Goal: Information Seeking & Learning: Learn about a topic

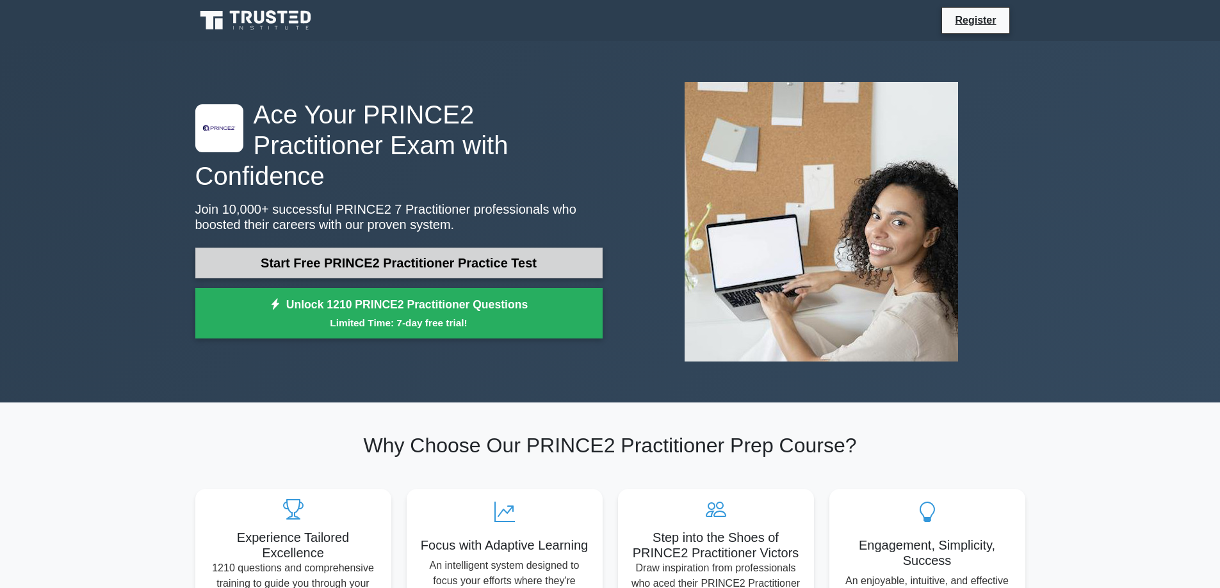
click at [347, 250] on link "Start Free PRINCE2 Practitioner Practice Test" at bounding box center [398, 263] width 407 height 31
click at [430, 248] on link "Start Free PRINCE2 Practitioner Practice Test" at bounding box center [398, 263] width 407 height 31
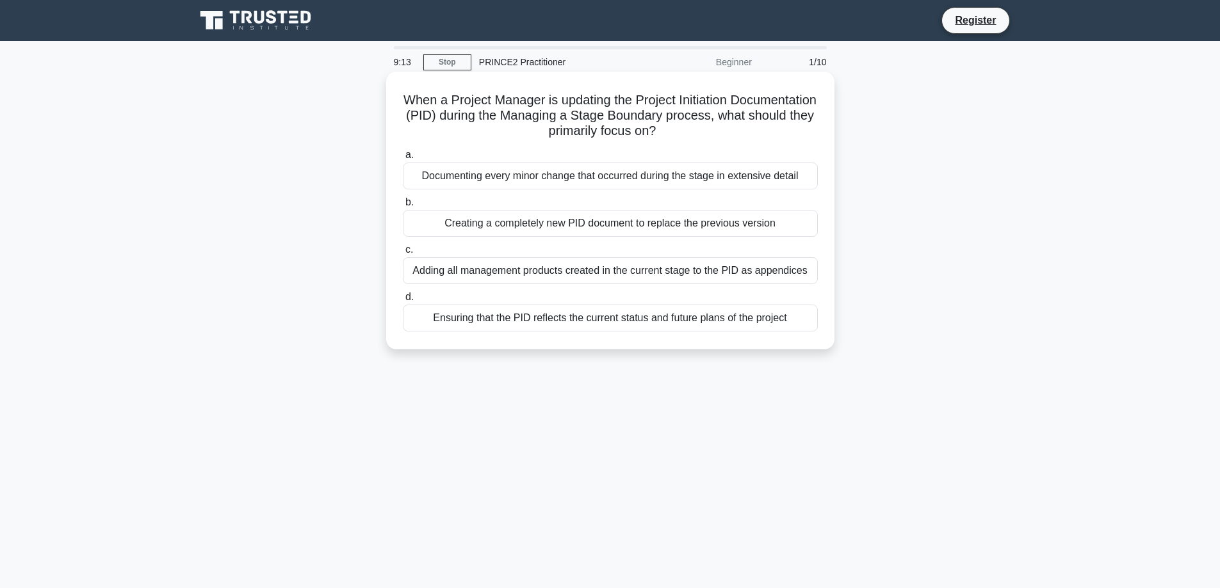
click at [486, 181] on div "Documenting every minor change that occurred during the stage in extensive deta…" at bounding box center [610, 176] width 415 height 27
click at [403, 159] on input "a. Documenting every minor change that occurred during the stage in extensive d…" at bounding box center [403, 155] width 0 height 8
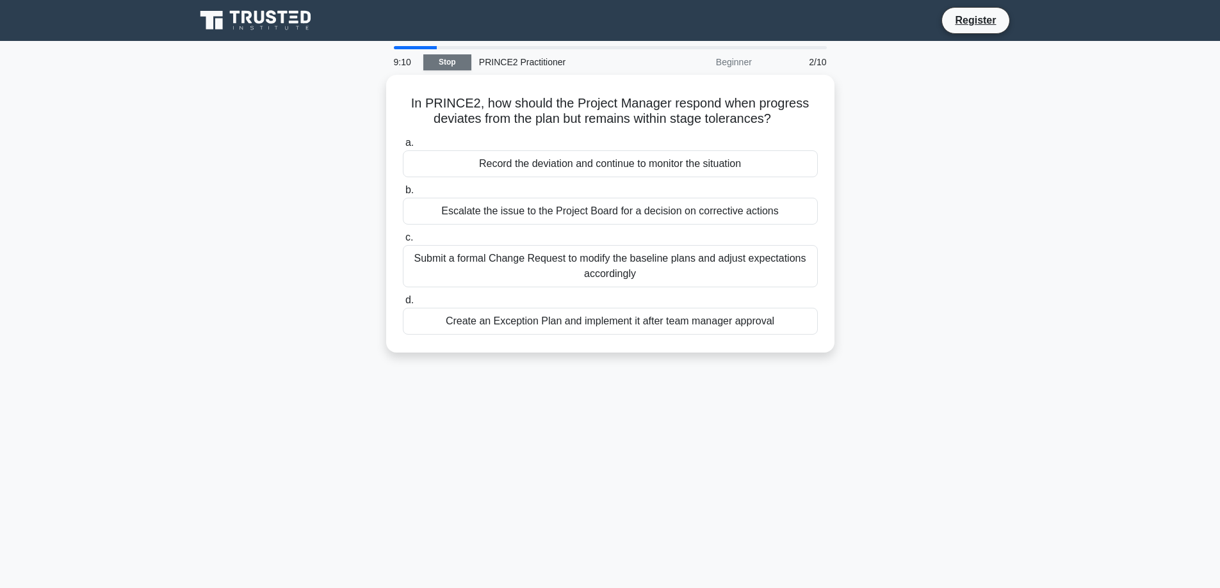
click at [437, 55] on link "Stop" at bounding box center [447, 62] width 48 height 16
